Goal: Task Accomplishment & Management: Use online tool/utility

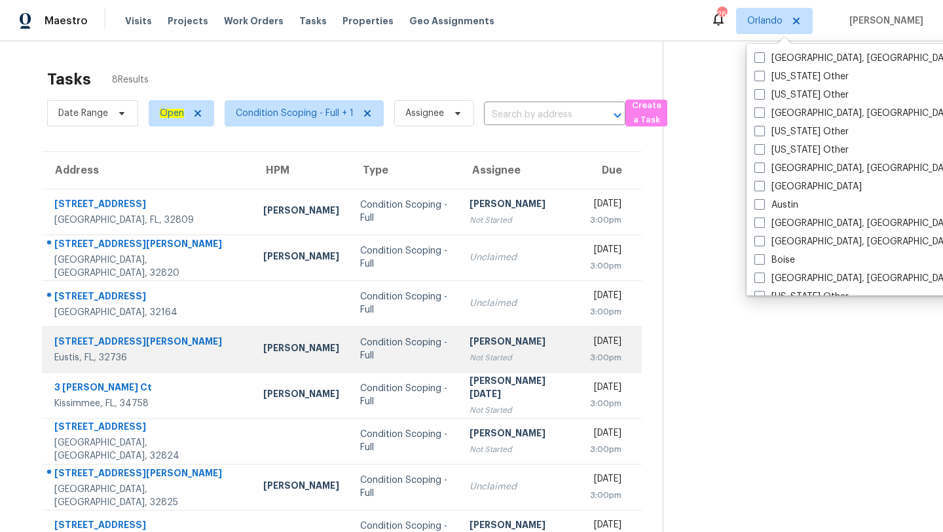
scroll to position [41, 0]
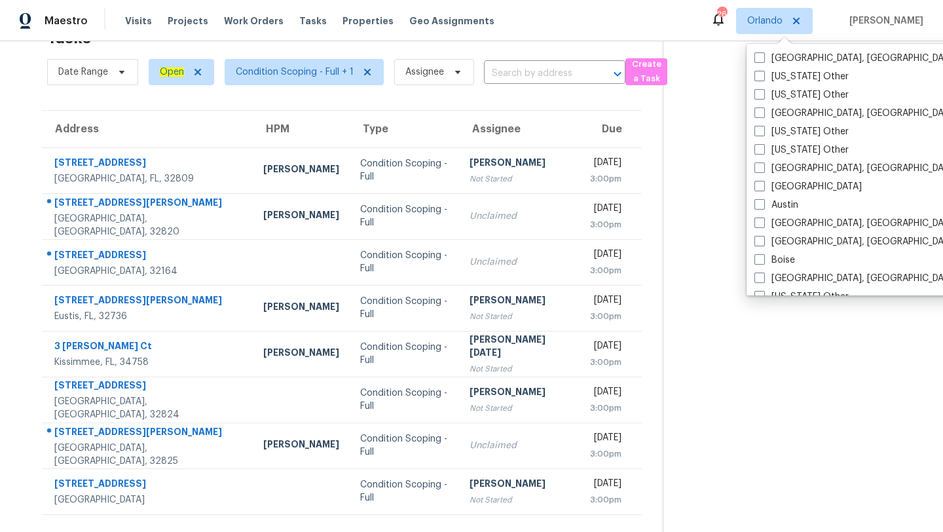
click at [674, 239] on section at bounding box center [791, 266] width 259 height 532
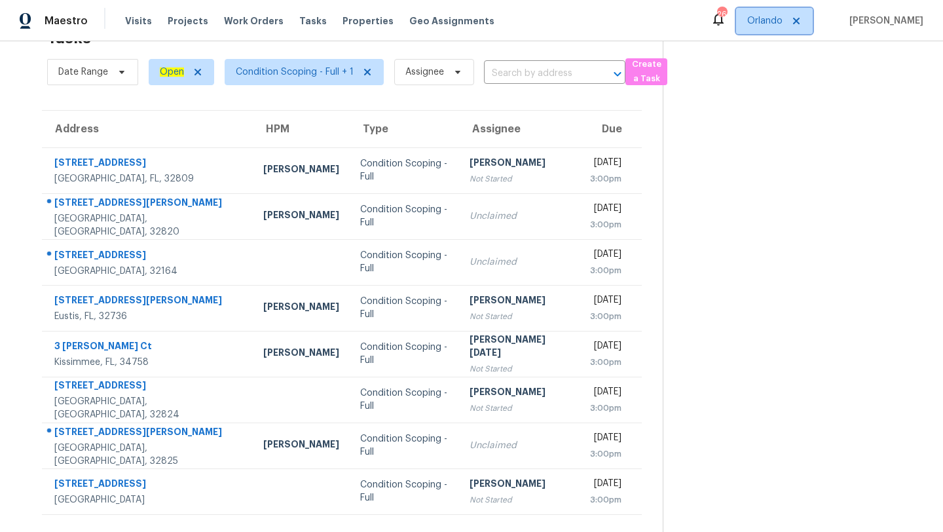
click at [751, 33] on span "Orlando" at bounding box center [774, 21] width 77 height 26
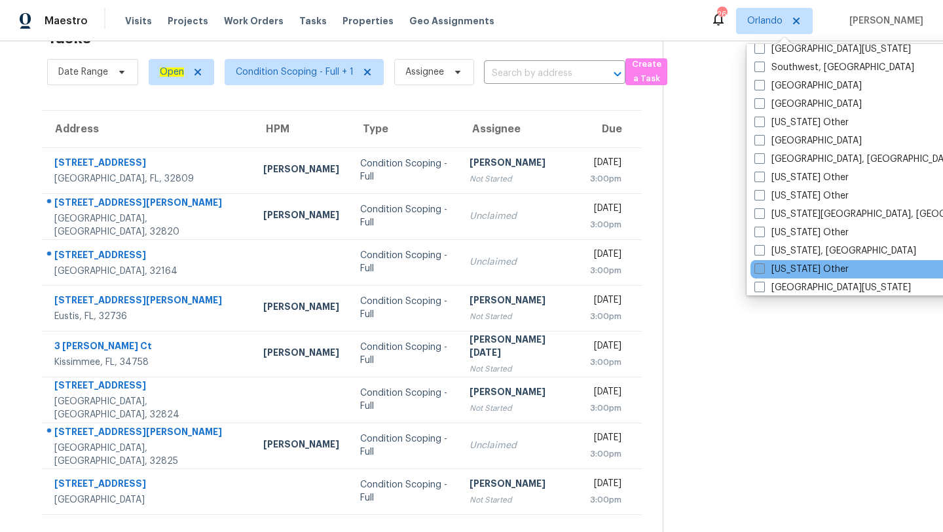
scroll to position [1855, 0]
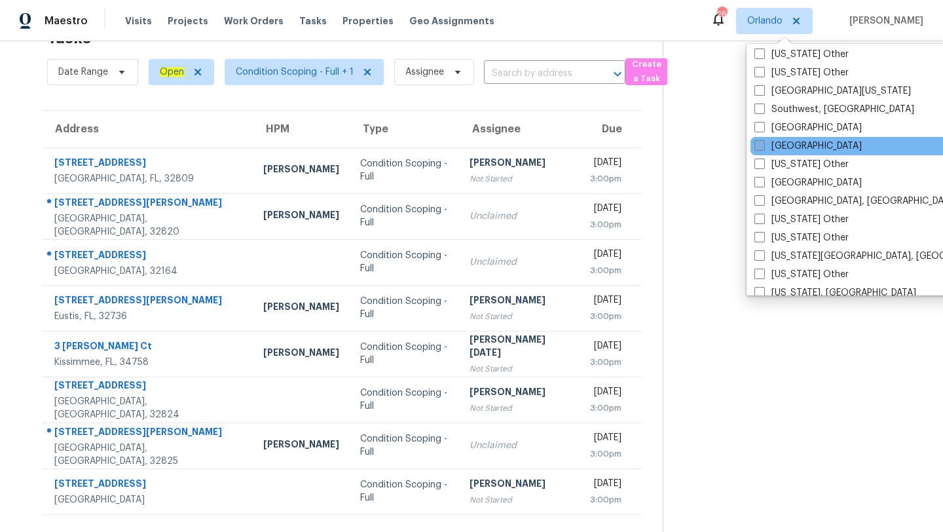
click at [766, 151] on label "[GEOGRAPHIC_DATA]" at bounding box center [807, 145] width 107 height 13
click at [763, 148] on input "[GEOGRAPHIC_DATA]" at bounding box center [758, 143] width 9 height 9
checkbox input "true"
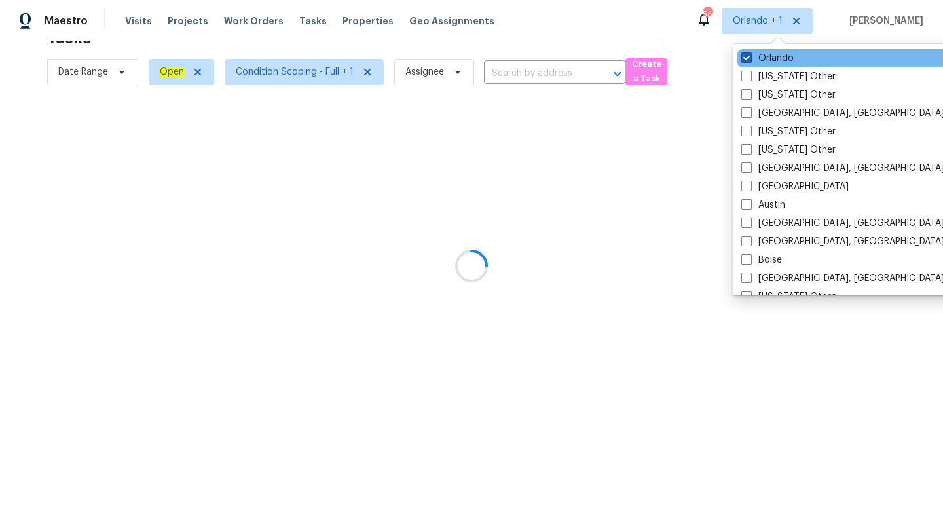
click at [768, 62] on label "Orlando" at bounding box center [767, 58] width 52 height 13
click at [750, 60] on input "Orlando" at bounding box center [745, 56] width 9 height 9
checkbox input "false"
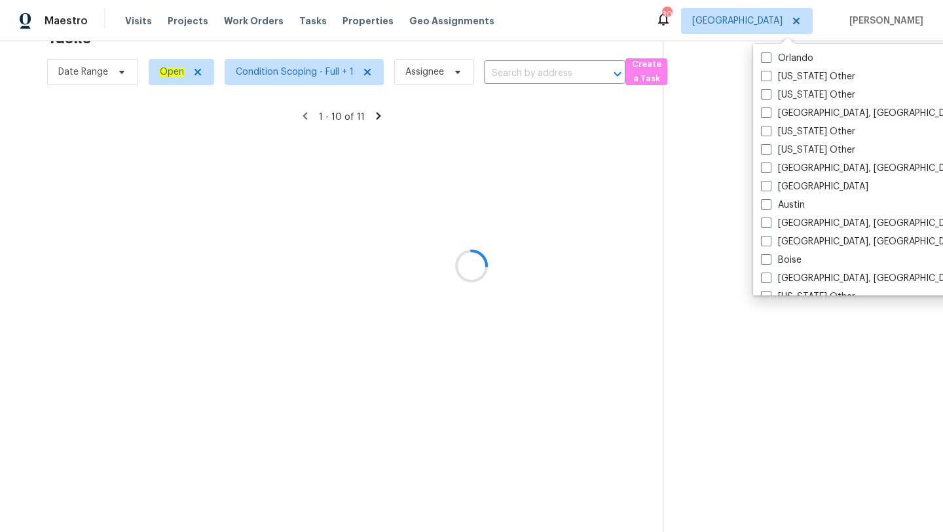
click at [717, 291] on div at bounding box center [471, 266] width 943 height 532
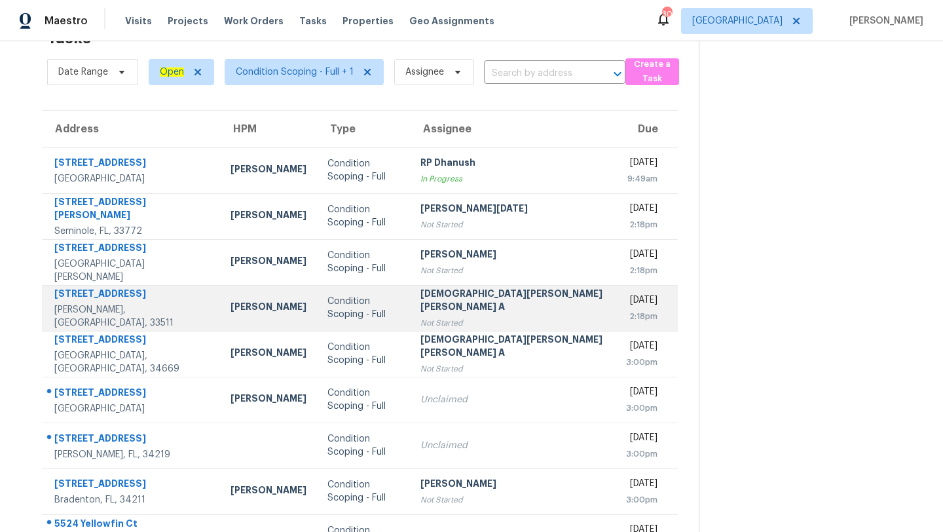
click at [430, 316] on div "Not Started" at bounding box center [512, 322] width 185 height 13
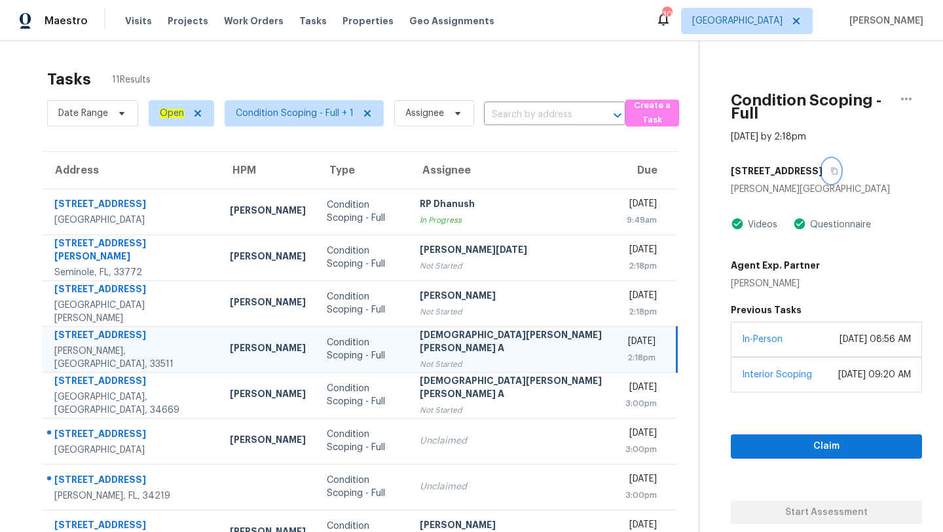
click at [822, 159] on button "button" at bounding box center [831, 171] width 18 height 24
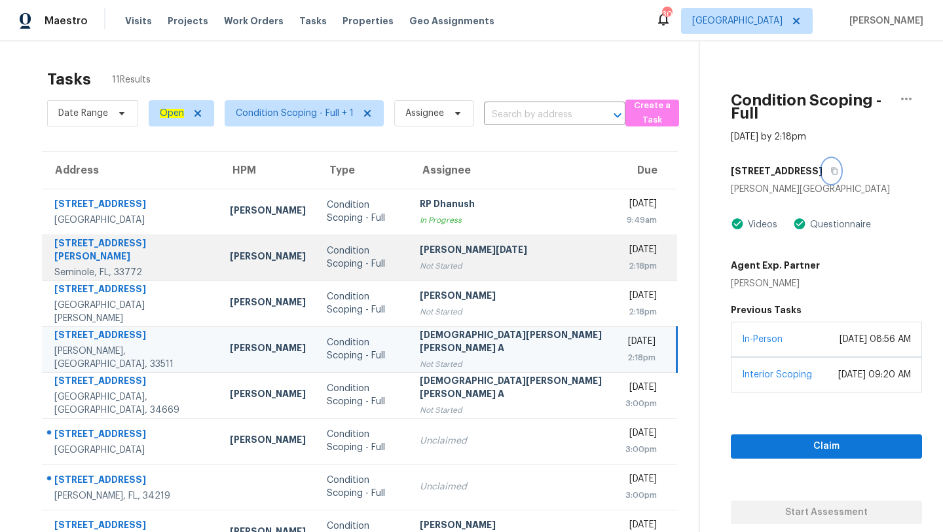
scroll to position [150, 0]
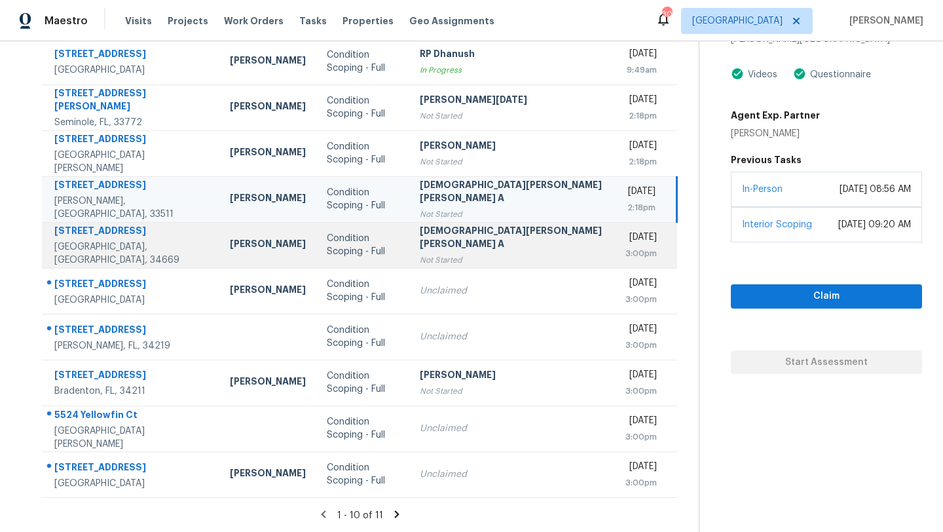
click at [385, 252] on td "Condition Scoping - Full" at bounding box center [362, 245] width 93 height 46
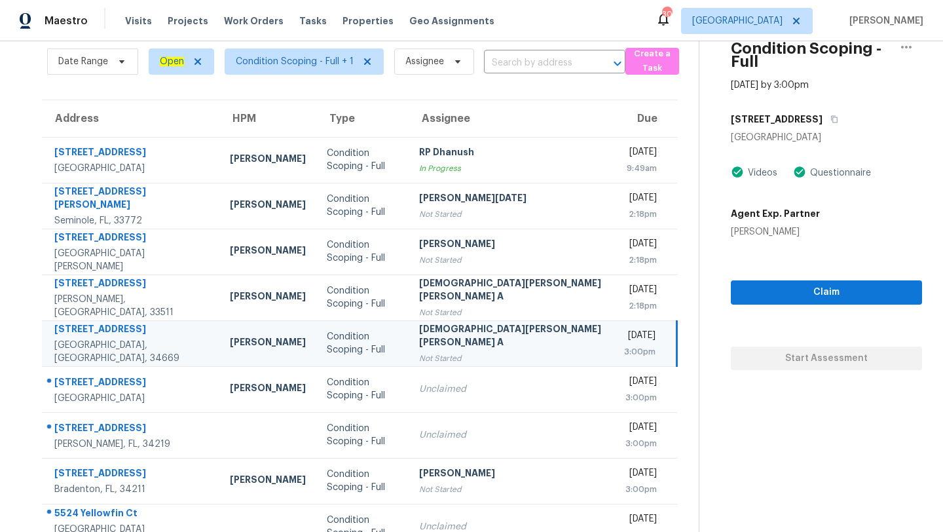
scroll to position [39, 0]
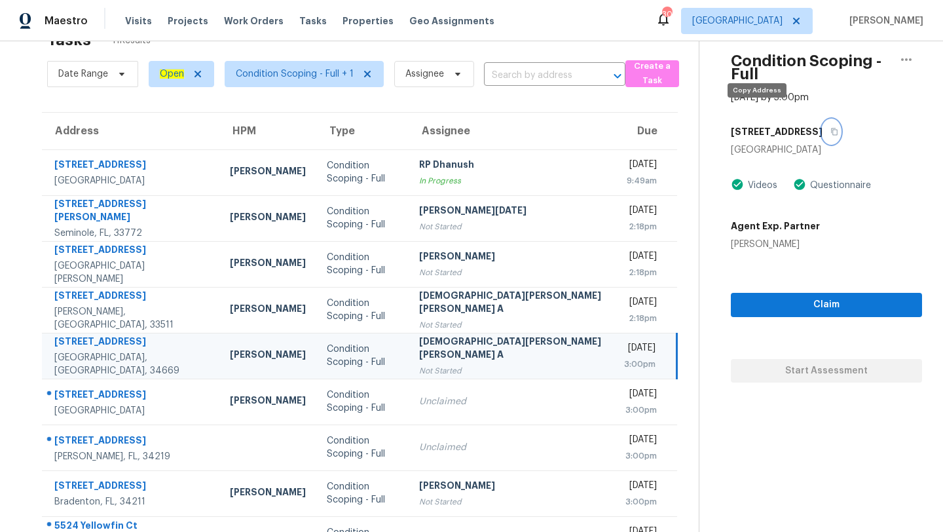
click at [830, 128] on icon "button" at bounding box center [834, 132] width 8 height 8
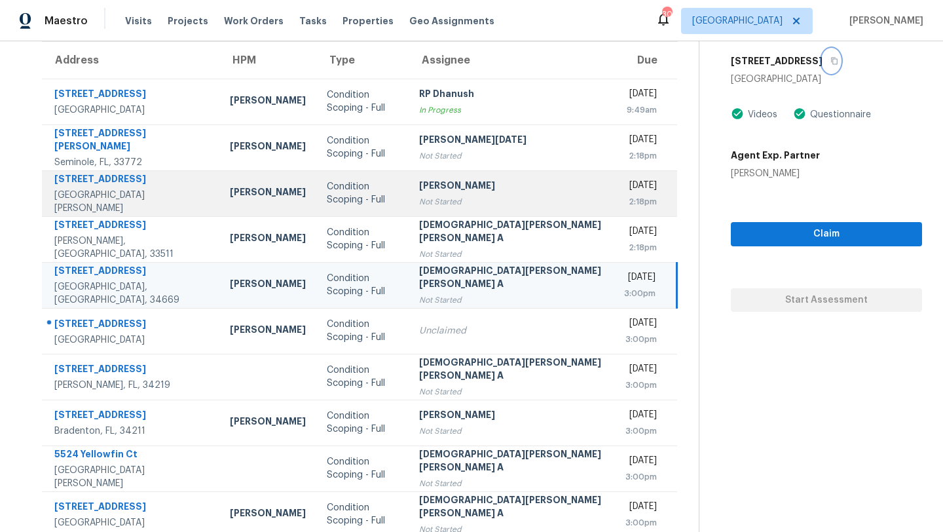
scroll to position [126, 0]
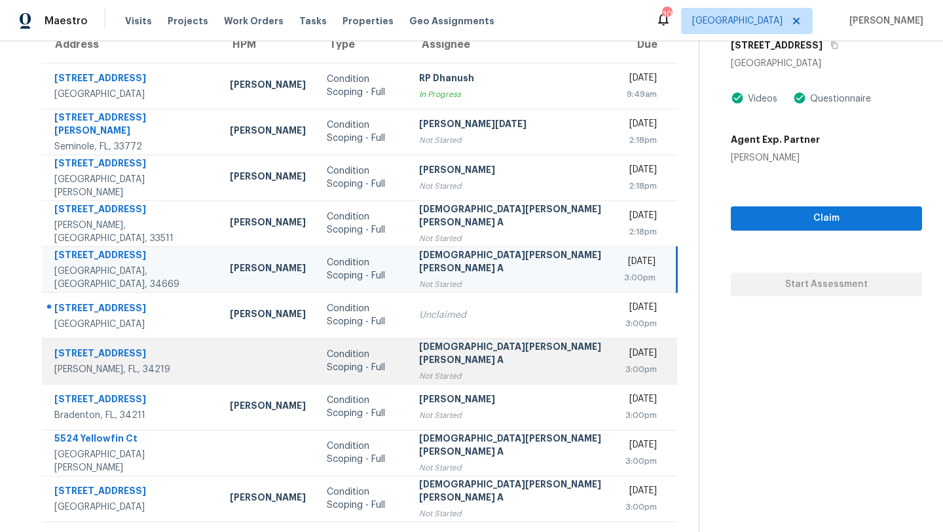
click at [613, 373] on td "[DATE] 3:00pm" at bounding box center [644, 361] width 63 height 46
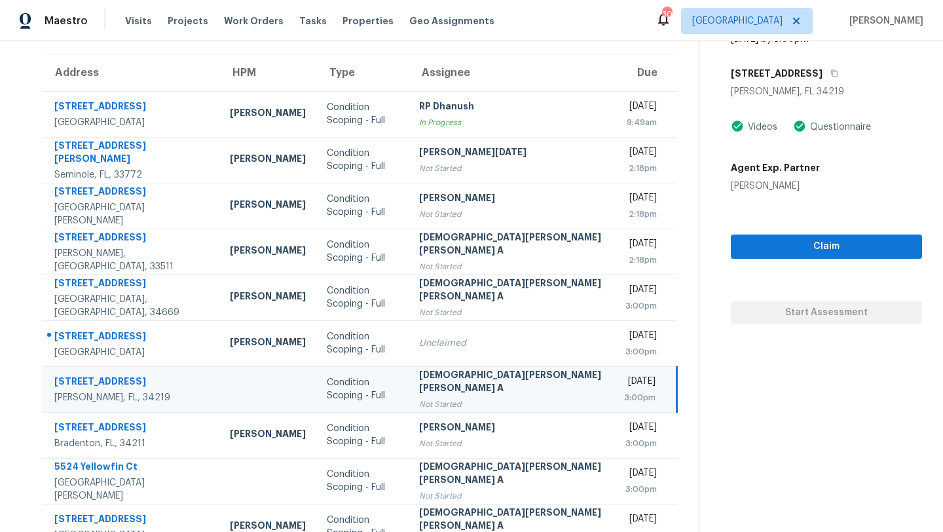
scroll to position [70, 0]
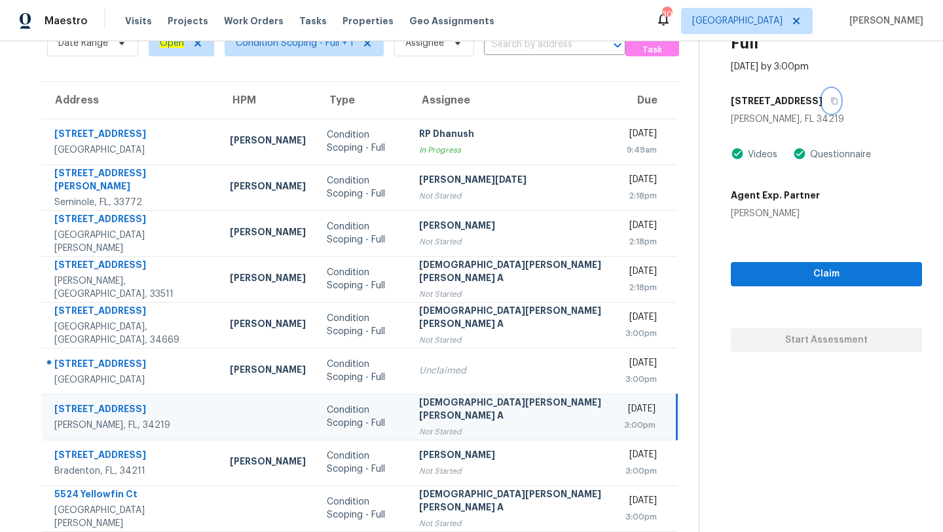
click at [830, 97] on icon "button" at bounding box center [834, 101] width 8 height 8
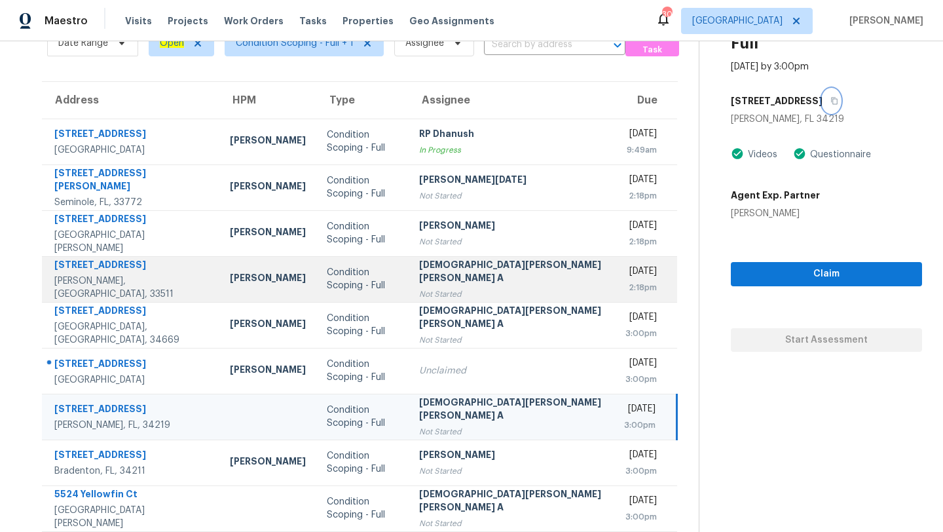
scroll to position [126, 0]
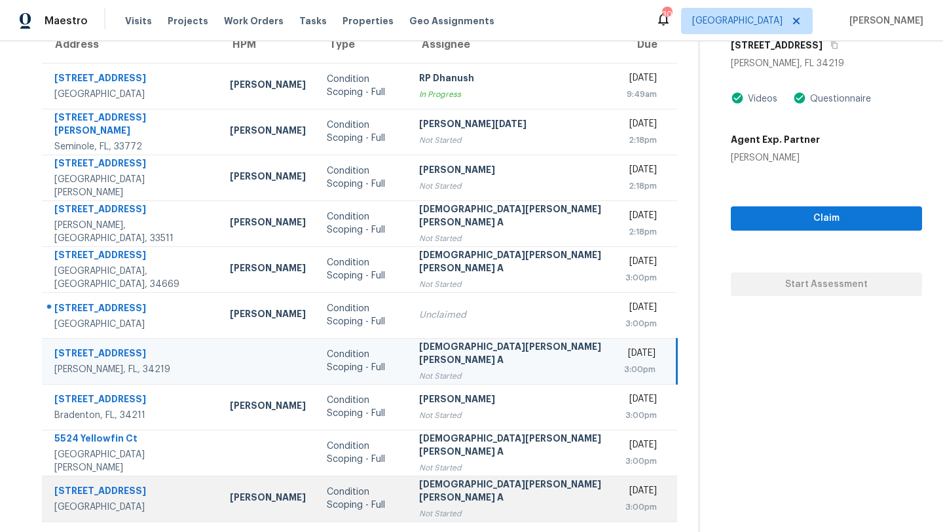
click at [355, 501] on div "Condition Scoping - Full" at bounding box center [363, 498] width 72 height 26
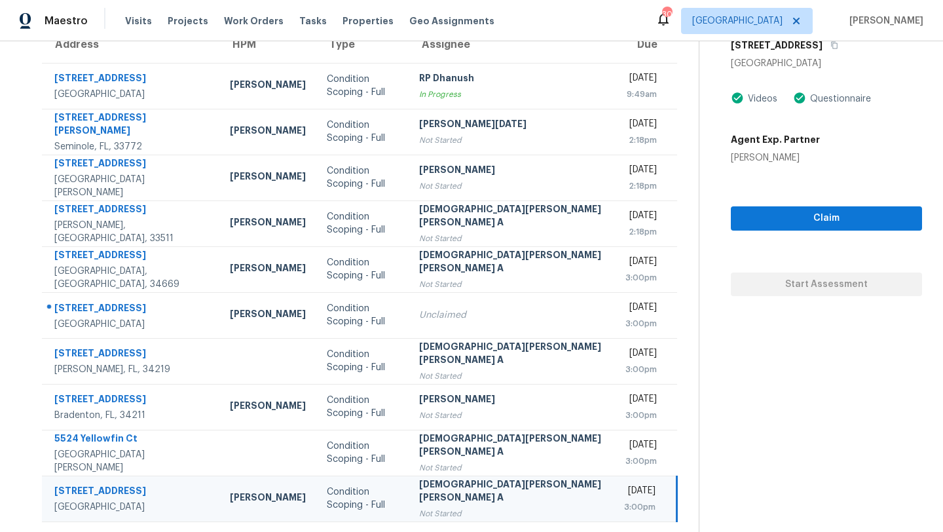
scroll to position [50, 0]
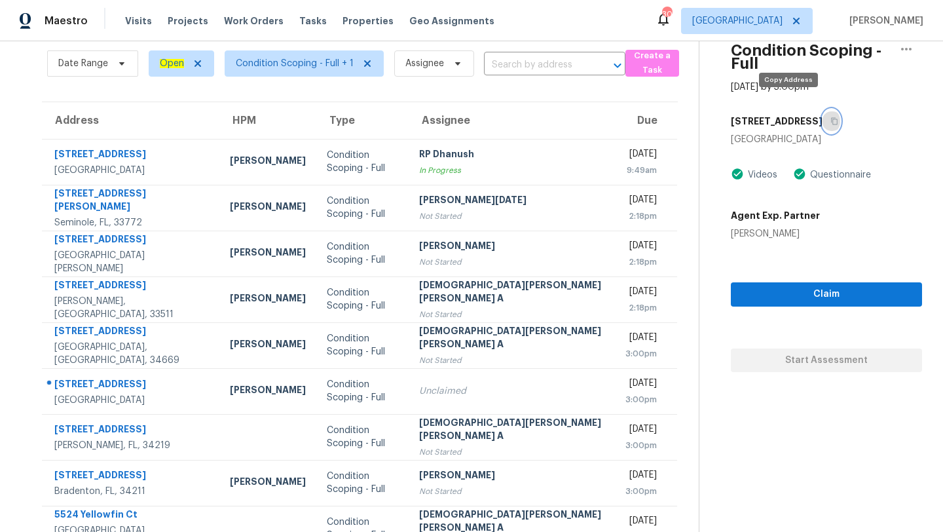
click at [830, 117] on icon "button" at bounding box center [834, 121] width 8 height 8
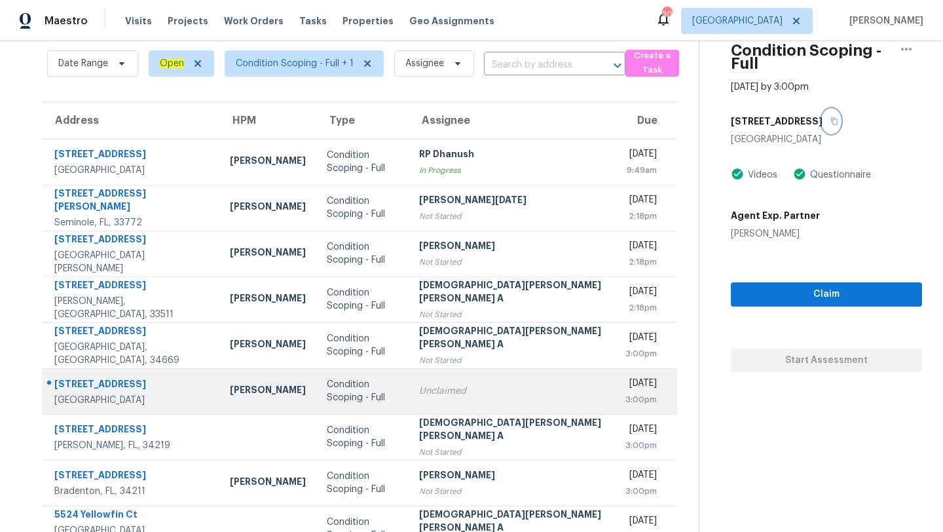
scroll to position [126, 0]
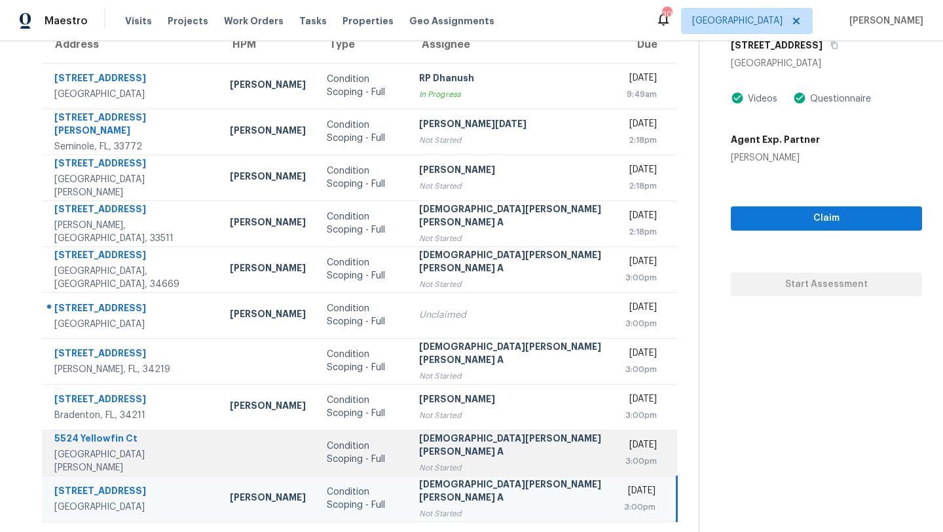
click at [431, 463] on div "Not Started" at bounding box center [511, 467] width 184 height 13
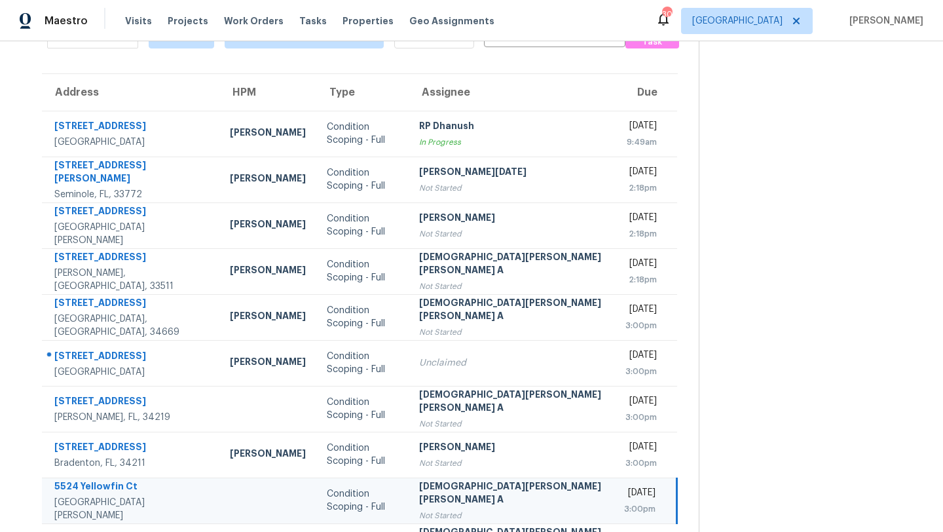
scroll to position [0, 0]
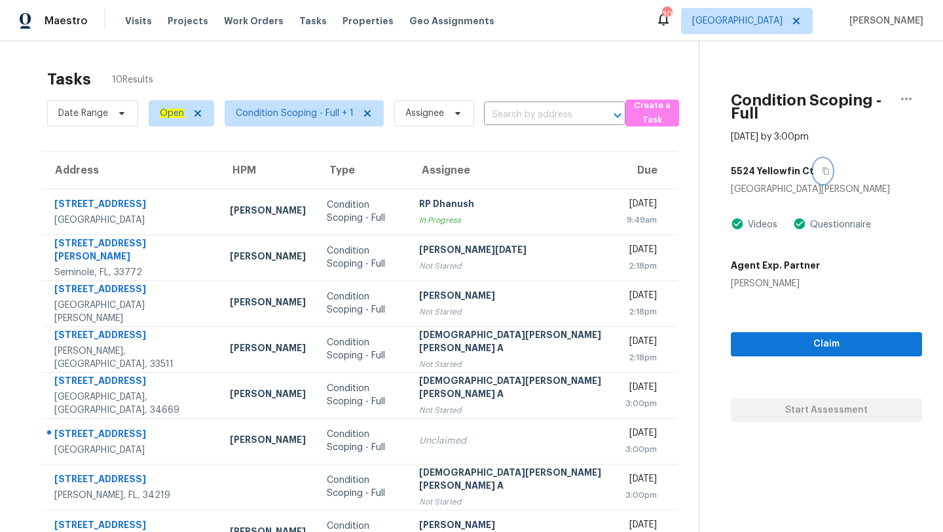
click at [814, 159] on button "button" at bounding box center [823, 171] width 18 height 24
click at [774, 18] on span "[GEOGRAPHIC_DATA]" at bounding box center [737, 20] width 90 height 13
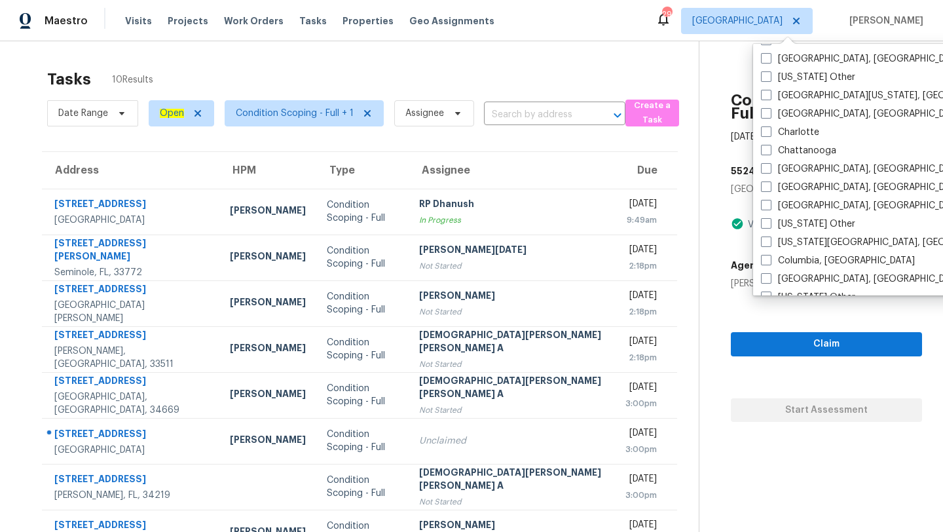
scroll to position [637, 0]
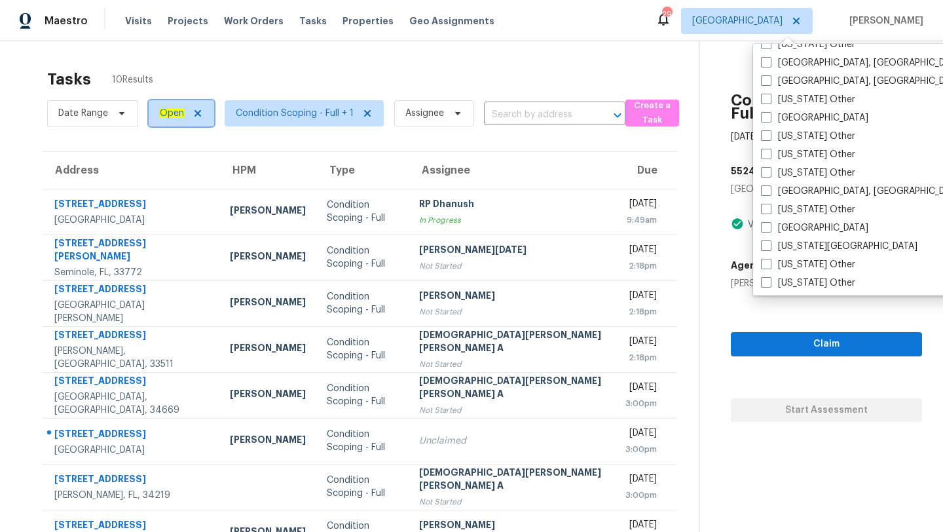
click at [172, 116] on ah_el_jm_1744035306855 "Open" at bounding box center [172, 113] width 24 height 9
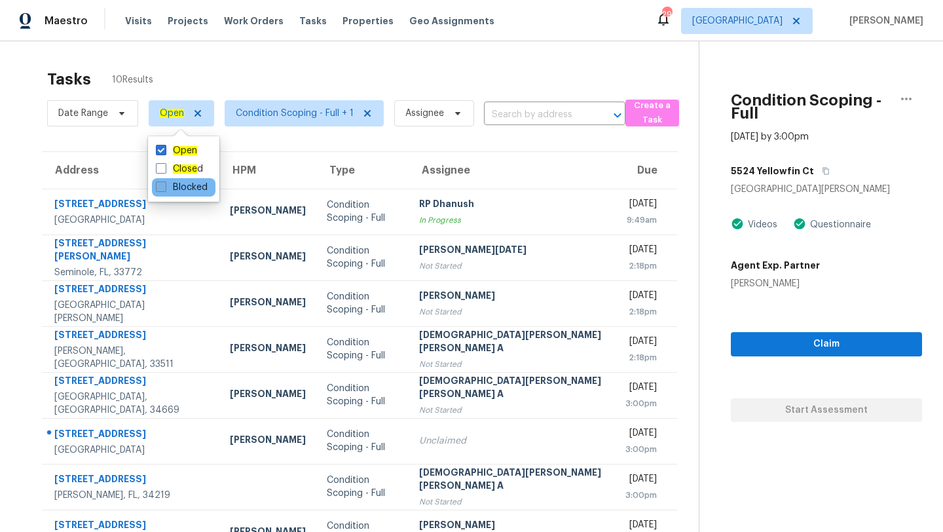
click at [178, 189] on label "Blocked" at bounding box center [182, 187] width 52 height 13
click at [164, 189] on input "Blocked" at bounding box center [160, 185] width 9 height 9
checkbox input "true"
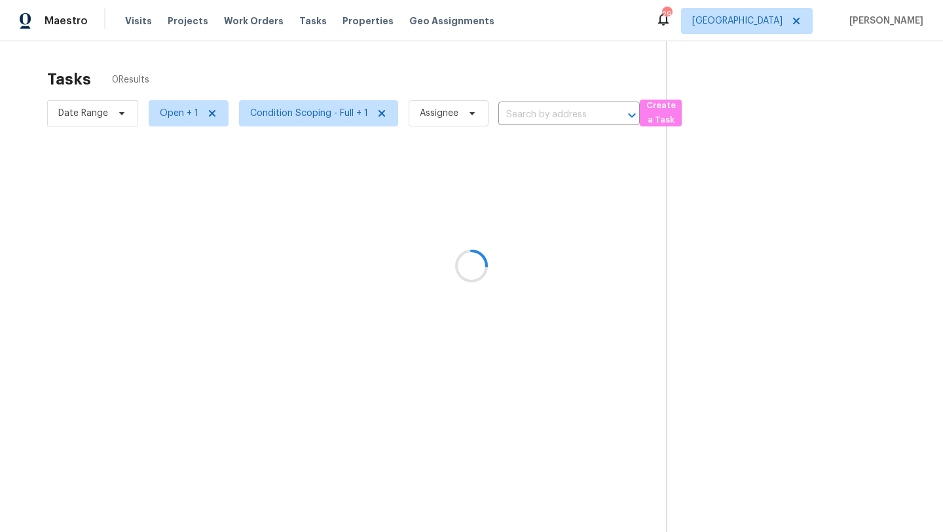
click at [427, 86] on div at bounding box center [471, 266] width 943 height 532
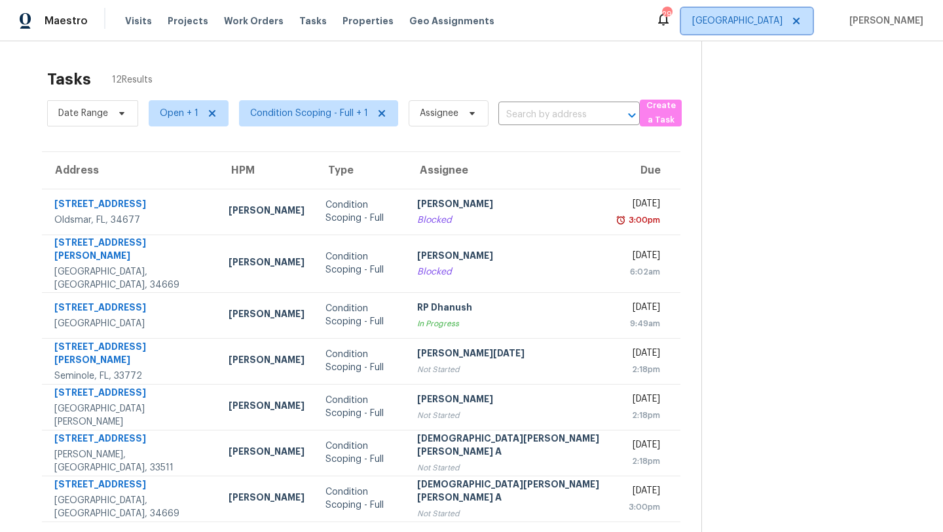
click at [780, 26] on span "[GEOGRAPHIC_DATA]" at bounding box center [737, 20] width 90 height 13
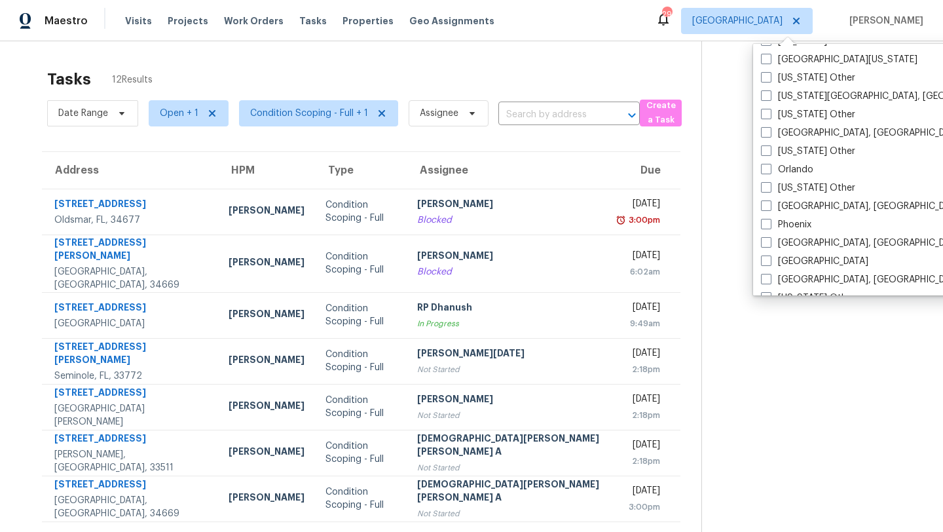
scroll to position [1802, 0]
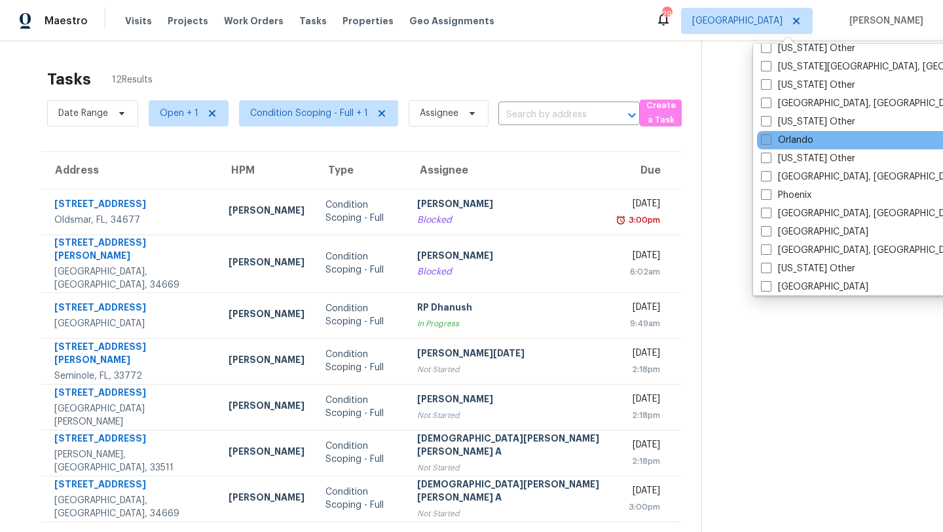
click at [763, 139] on span at bounding box center [766, 139] width 10 height 10
click at [763, 139] on input "Orlando" at bounding box center [765, 138] width 9 height 9
checkbox input "true"
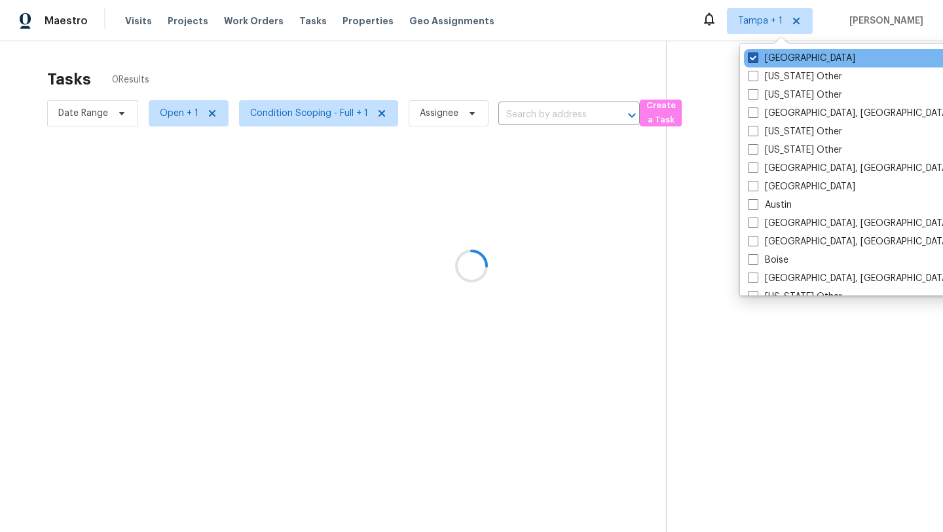
click at [755, 54] on span at bounding box center [753, 57] width 10 height 10
click at [755, 54] on input "[GEOGRAPHIC_DATA]" at bounding box center [752, 56] width 9 height 9
checkbox input "false"
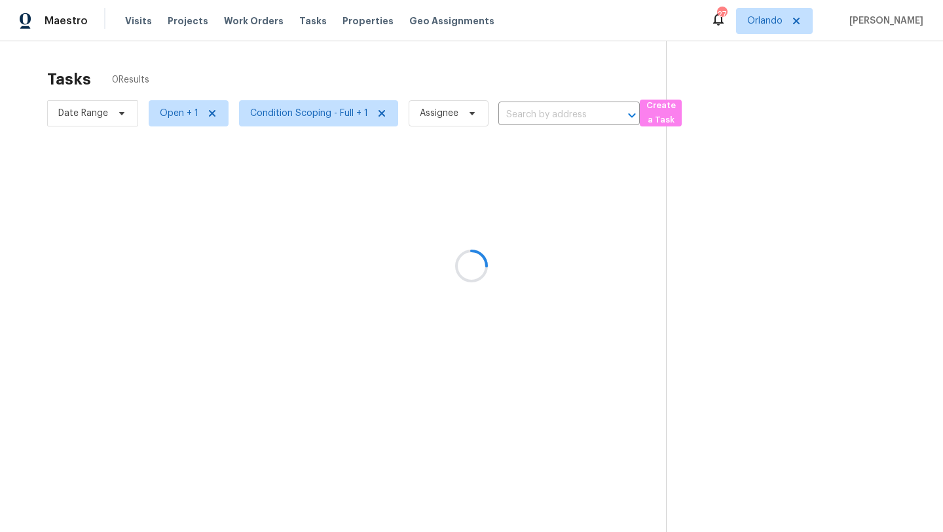
click at [577, 62] on div at bounding box center [471, 266] width 943 height 532
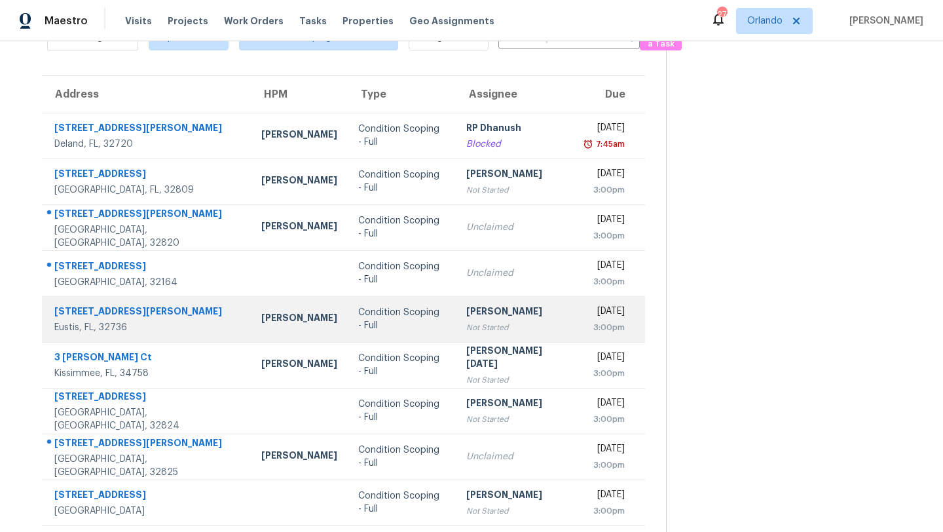
scroll to position [80, 0]
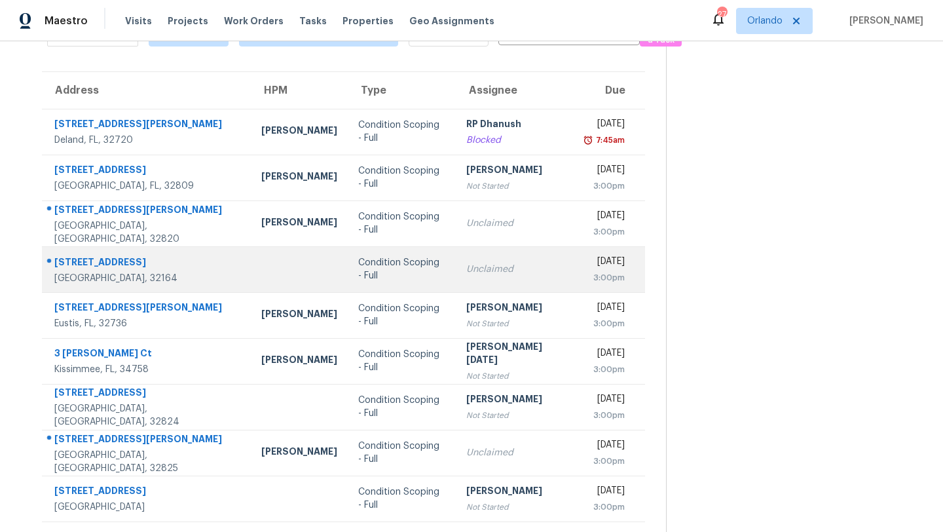
click at [370, 256] on td "Condition Scoping - Full" at bounding box center [402, 269] width 108 height 46
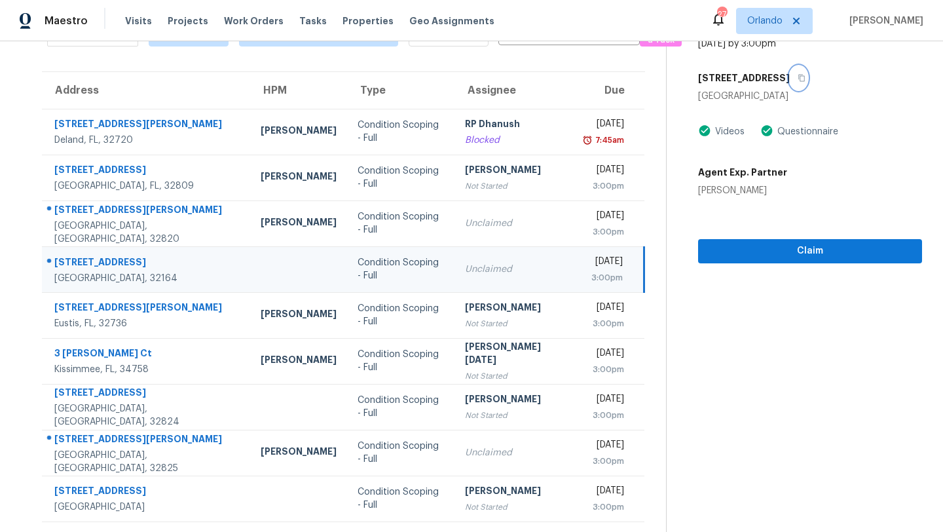
click at [797, 76] on icon "button" at bounding box center [801, 78] width 8 height 8
click at [772, 18] on span "Orlando" at bounding box center [764, 20] width 35 height 13
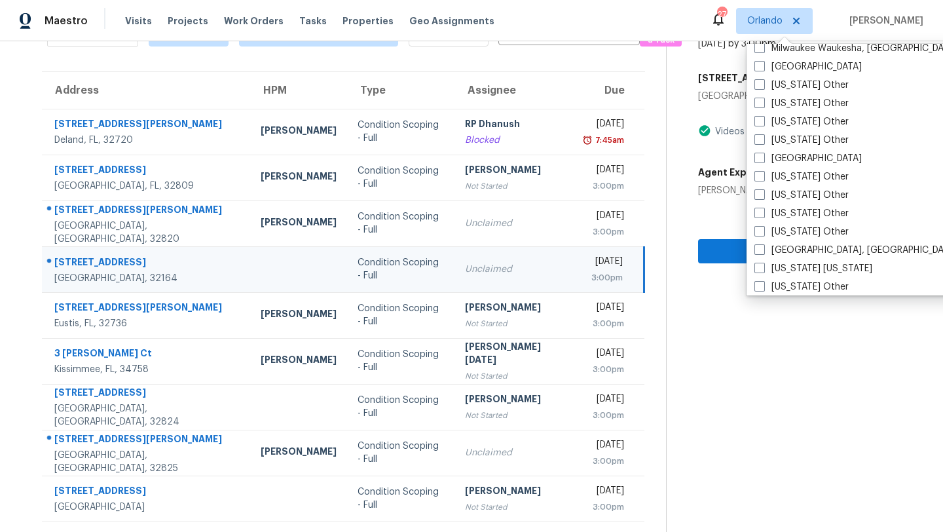
scroll to position [964, 0]
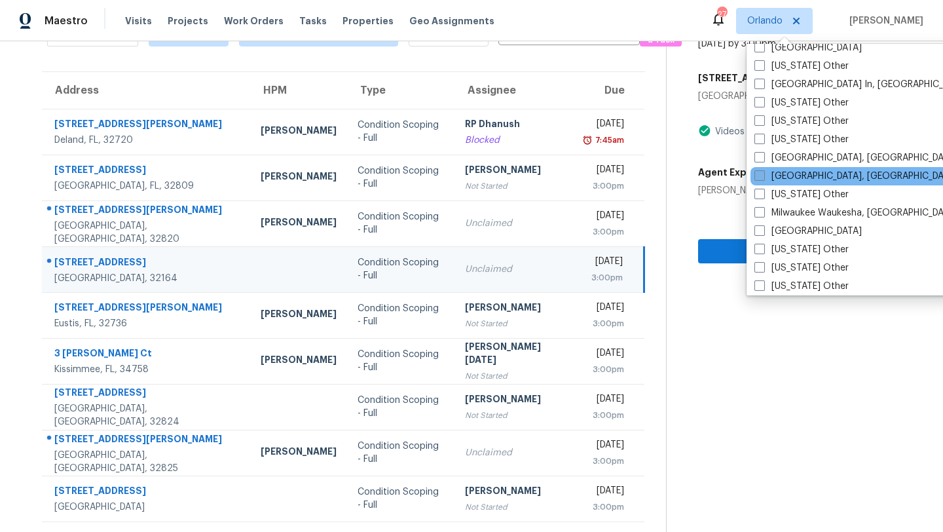
click at [779, 171] on label "[GEOGRAPHIC_DATA], [GEOGRAPHIC_DATA]" at bounding box center [855, 176] width 203 height 13
click at [763, 171] on input "[GEOGRAPHIC_DATA], [GEOGRAPHIC_DATA]" at bounding box center [758, 174] width 9 height 9
checkbox input "true"
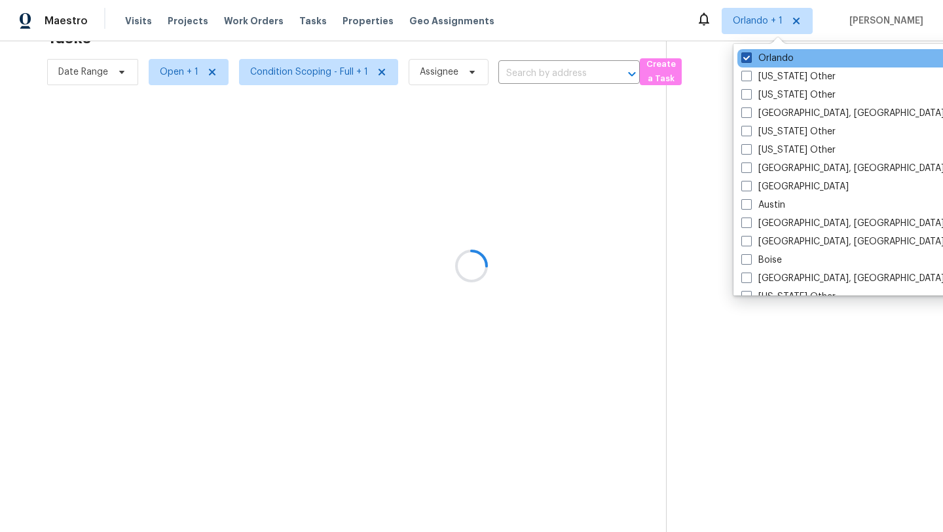
click at [761, 56] on label "Orlando" at bounding box center [767, 58] width 52 height 13
click at [750, 56] on input "Orlando" at bounding box center [745, 56] width 9 height 9
checkbox input "false"
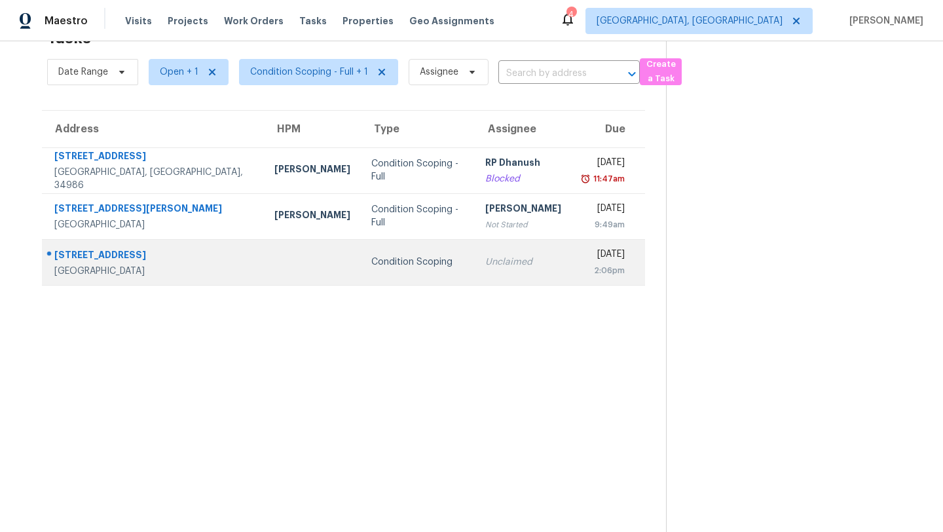
click at [361, 274] on td "Condition Scoping" at bounding box center [418, 262] width 114 height 46
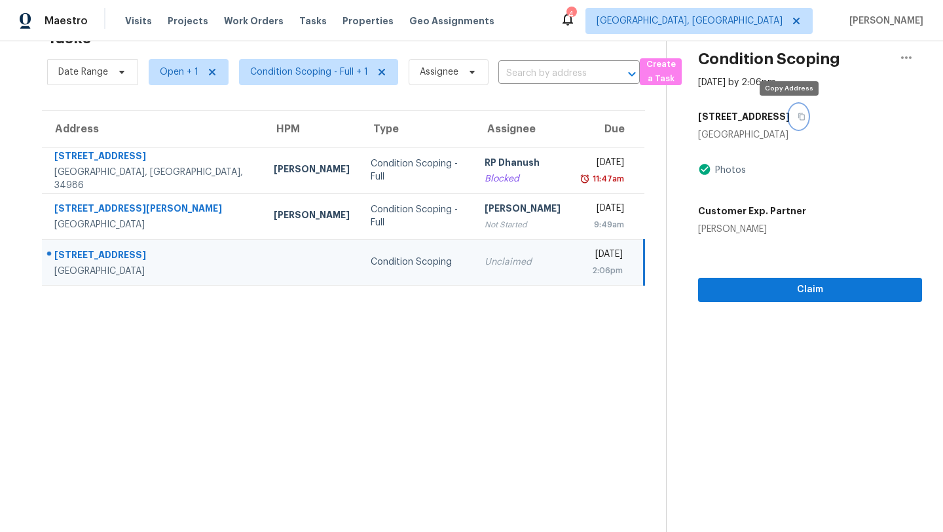
click at [797, 116] on icon "button" at bounding box center [801, 117] width 8 height 8
click at [751, 18] on span "[GEOGRAPHIC_DATA], [GEOGRAPHIC_DATA]" at bounding box center [698, 21] width 227 height 26
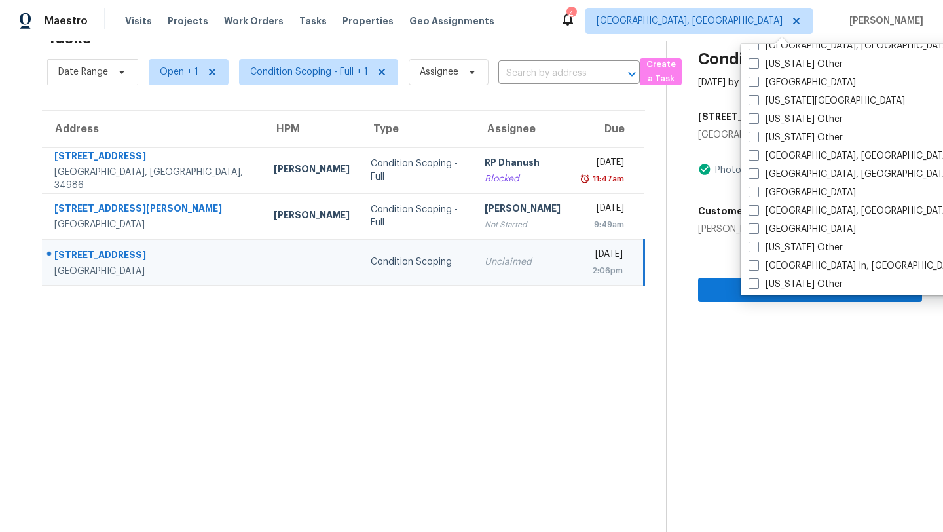
scroll to position [776, 0]
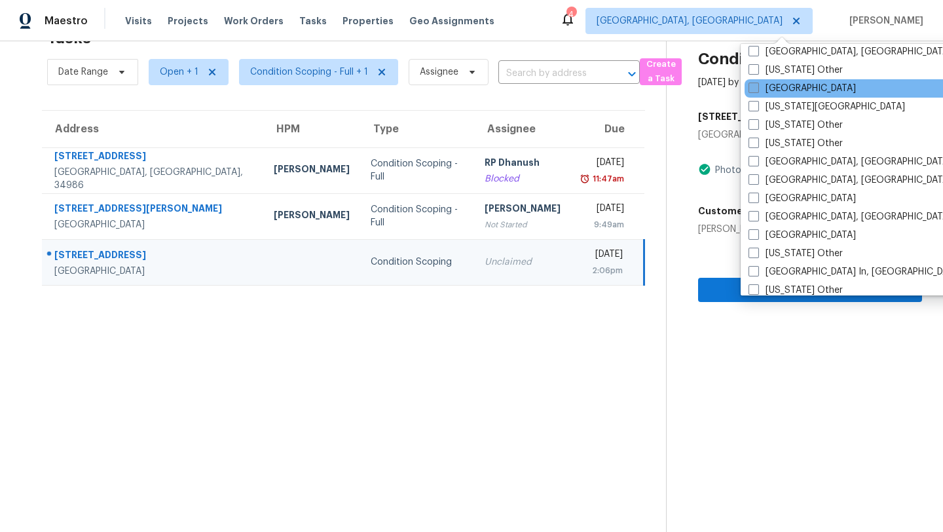
click at [767, 90] on label "[GEOGRAPHIC_DATA]" at bounding box center [801, 88] width 107 height 13
click at [757, 90] on input "[GEOGRAPHIC_DATA]" at bounding box center [752, 86] width 9 height 9
checkbox input "true"
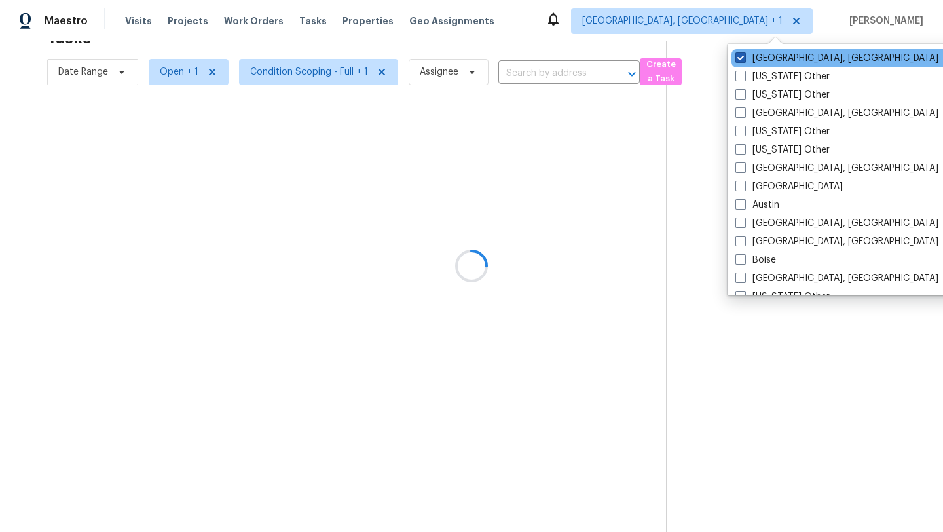
click at [752, 60] on label "[GEOGRAPHIC_DATA], [GEOGRAPHIC_DATA]" at bounding box center [836, 58] width 203 height 13
click at [744, 60] on input "[GEOGRAPHIC_DATA], [GEOGRAPHIC_DATA]" at bounding box center [739, 56] width 9 height 9
checkbox input "false"
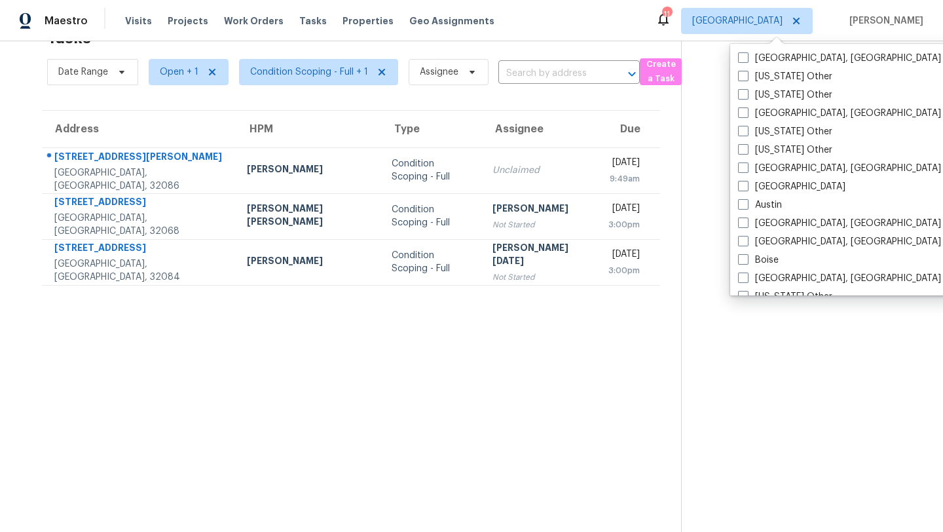
click at [484, 126] on th "Assignee" at bounding box center [540, 129] width 116 height 37
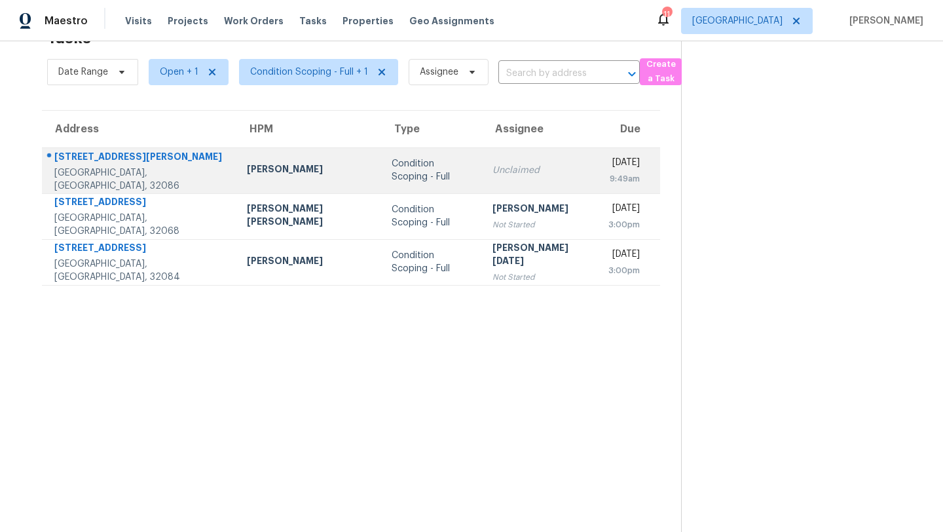
click at [486, 162] on td "Unclaimed" at bounding box center [540, 170] width 116 height 46
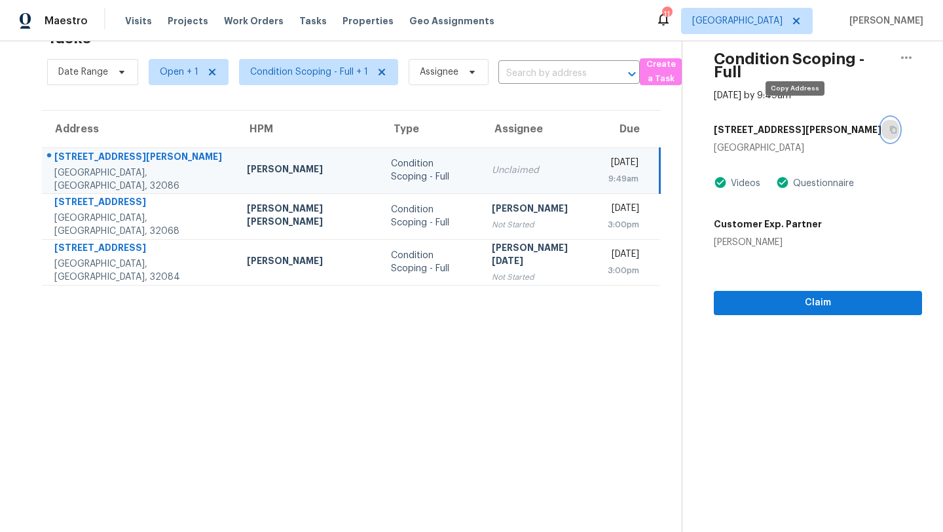
click at [881, 118] on button "button" at bounding box center [890, 130] width 18 height 24
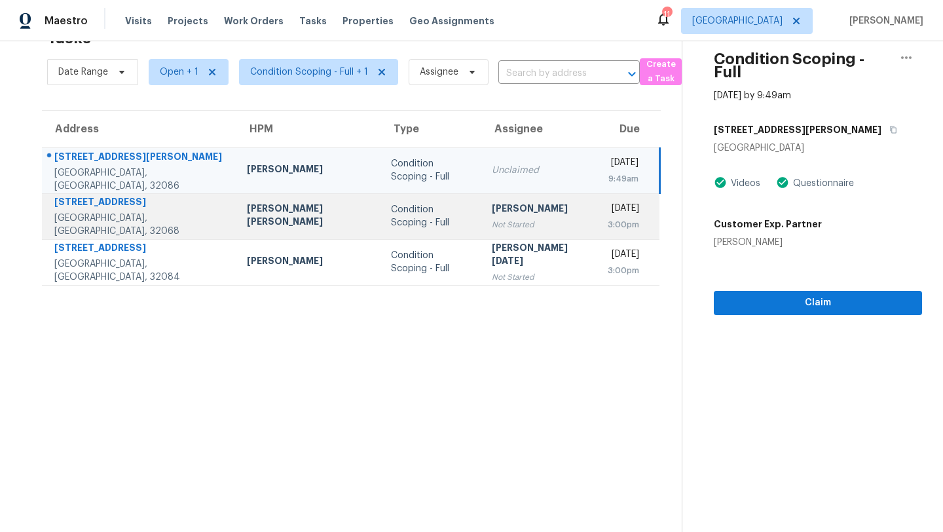
click at [398, 209] on td "Condition Scoping - Full" at bounding box center [430, 216] width 101 height 46
